Goal: Browse casually

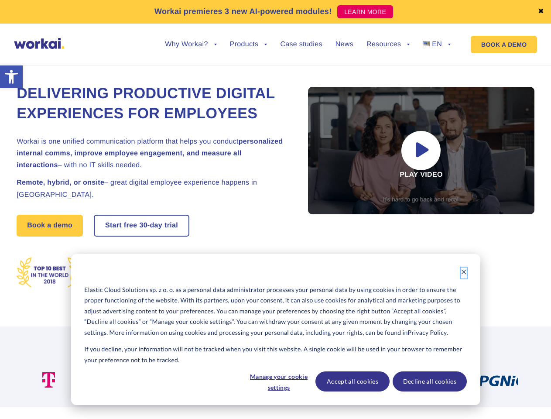
click at [464, 273] on icon "Dismiss cookie banner" at bounding box center [464, 272] width 6 height 6
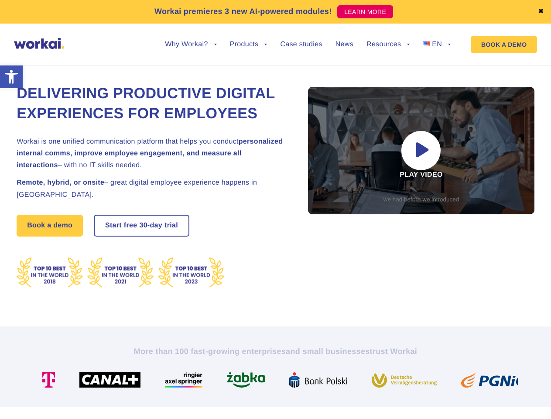
click at [278, 381] on div at bounding box center [249, 379] width 62 height 15
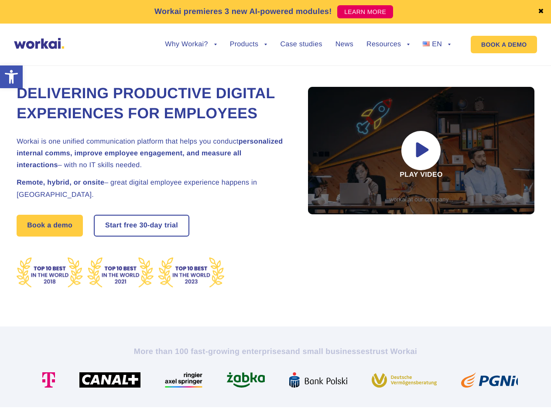
click at [352, 381] on img at bounding box center [321, 379] width 65 height 15
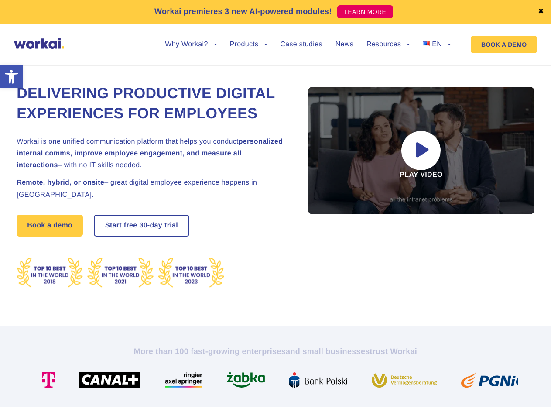
click at [429, 381] on img at bounding box center [408, 379] width 72 height 15
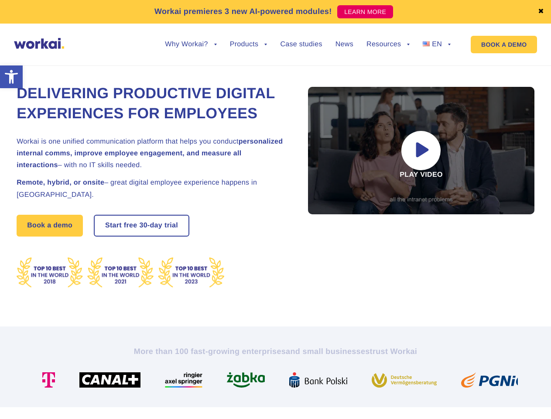
click at [541, 12] on link "✖" at bounding box center [541, 11] width 6 height 7
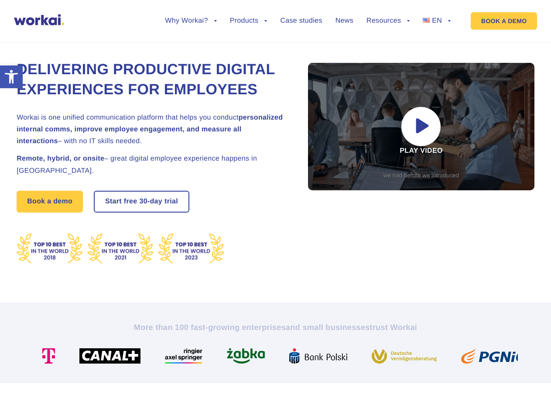
click at [191, 51] on div "Delivering Productive Digital Experiences for Employees Workai is one unified c…" at bounding box center [276, 162] width 518 height 280
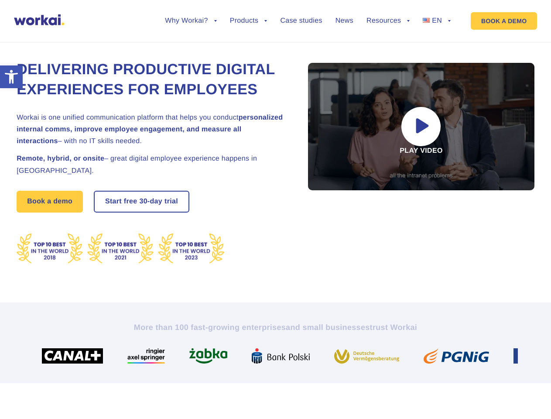
click at [191, 44] on div "Delivering Productive Digital Experiences for Employees Workai is one unified c…" at bounding box center [276, 162] width 518 height 280
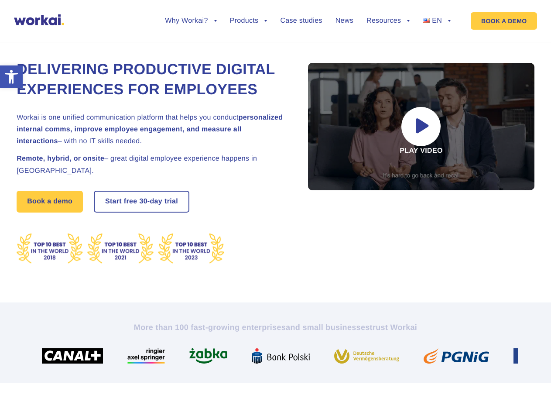
click at [249, 51] on div "Delivering Productive Digital Experiences for Employees Workai is one unified c…" at bounding box center [276, 162] width 518 height 280
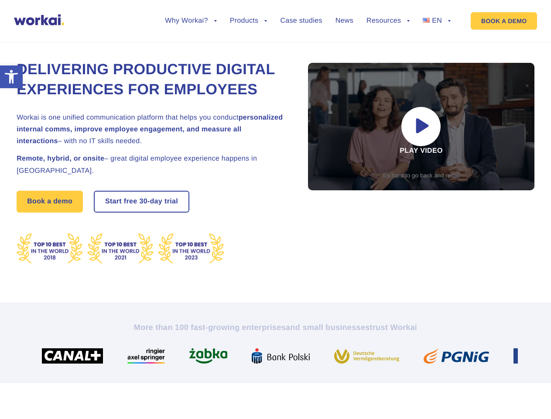
click at [388, 51] on div "Delivering Productive Digital Experiences for Employees Workai is one unified c…" at bounding box center [276, 162] width 518 height 280
click at [388, 44] on div "Delivering Productive Digital Experiences for Employees Workai is one unified c…" at bounding box center [276, 162] width 518 height 280
